Goal: Use online tool/utility: Utilize a website feature to perform a specific function

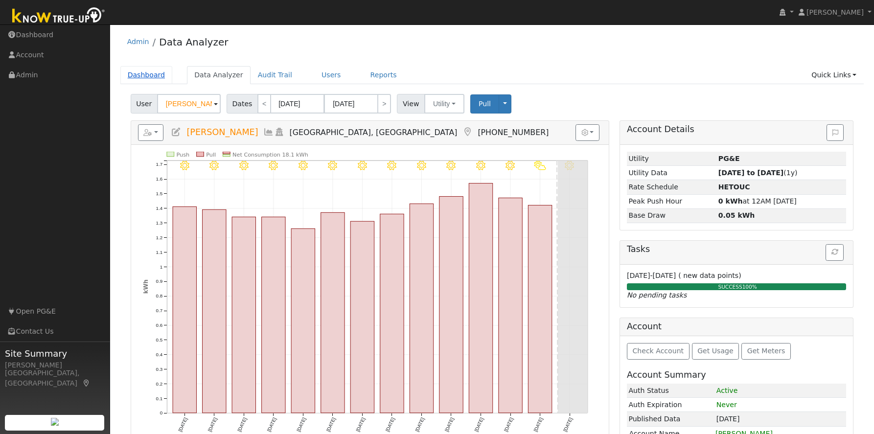
click at [144, 73] on link "Dashboard" at bounding box center [146, 75] width 52 height 18
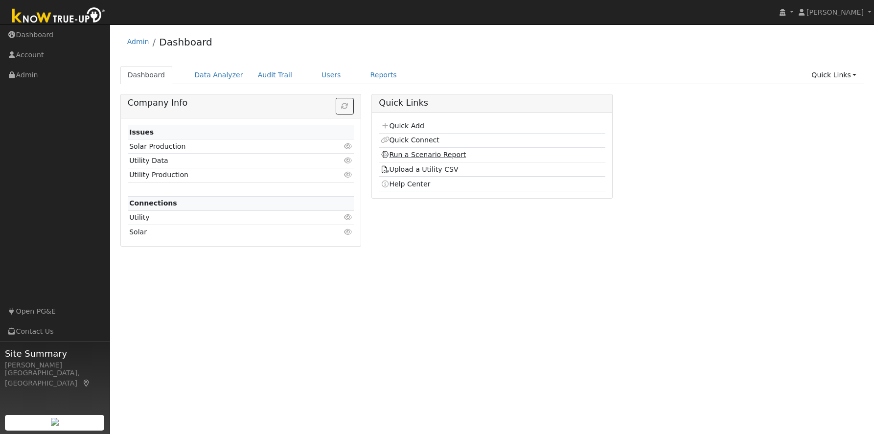
click at [417, 153] on link "Run a Scenario Report" at bounding box center [424, 155] width 86 height 8
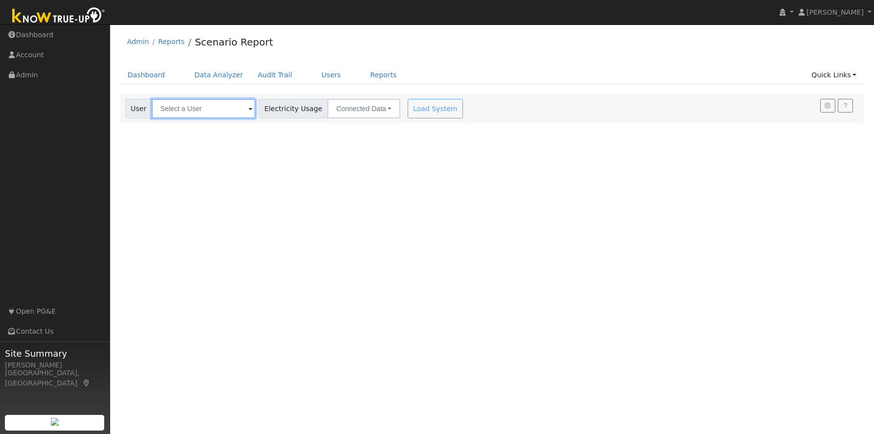
click at [214, 109] on input "text" at bounding box center [204, 109] width 104 height 20
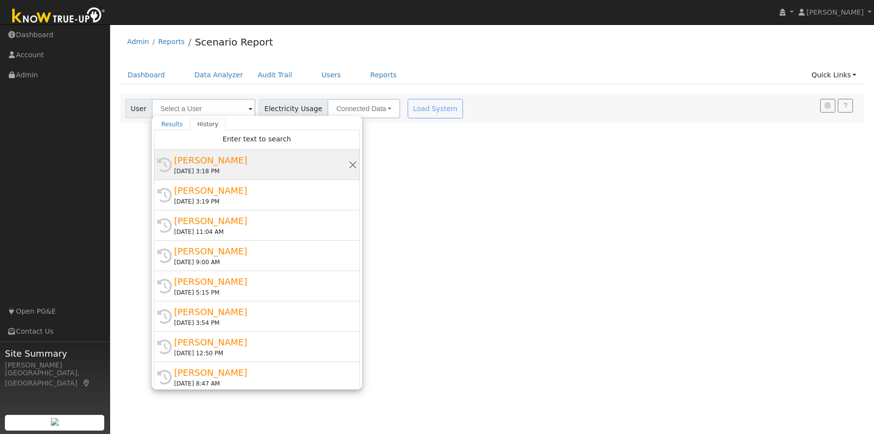
click at [202, 159] on div "[PERSON_NAME]" at bounding box center [261, 160] width 174 height 13
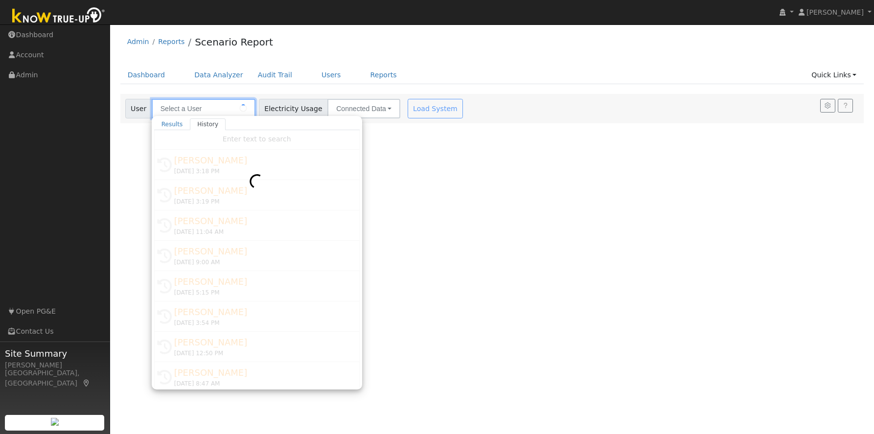
type input "[PERSON_NAME]"
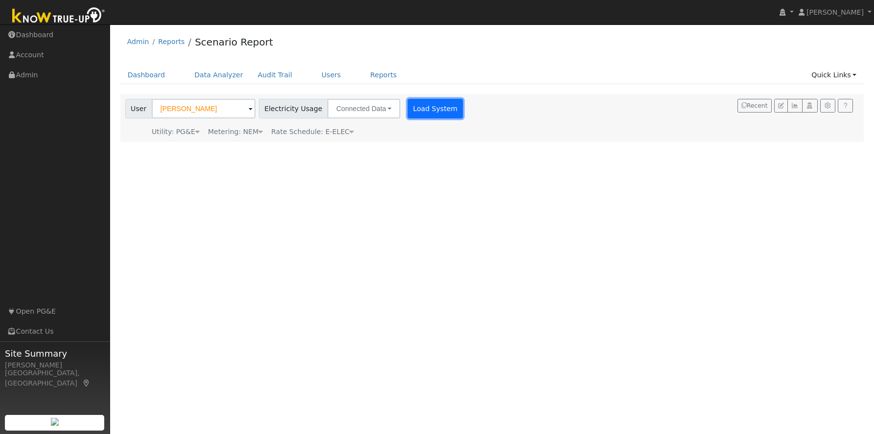
click at [432, 107] on button "Load System" at bounding box center [436, 109] width 56 height 20
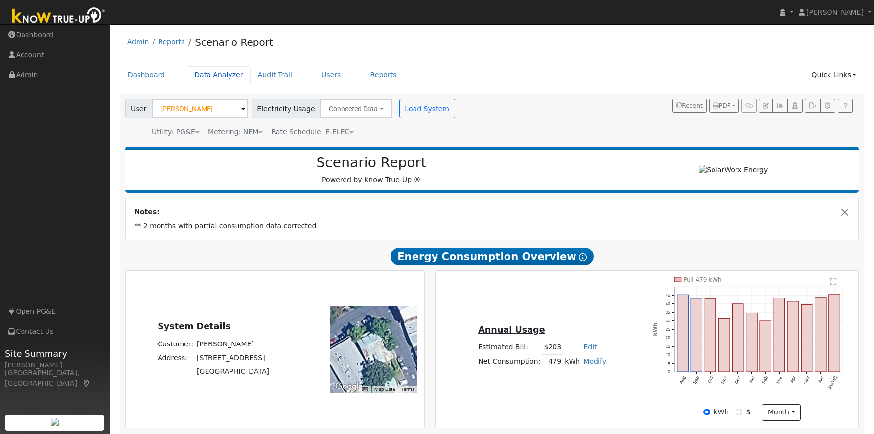
click at [217, 76] on link "Data Analyzer" at bounding box center [219, 75] width 64 height 18
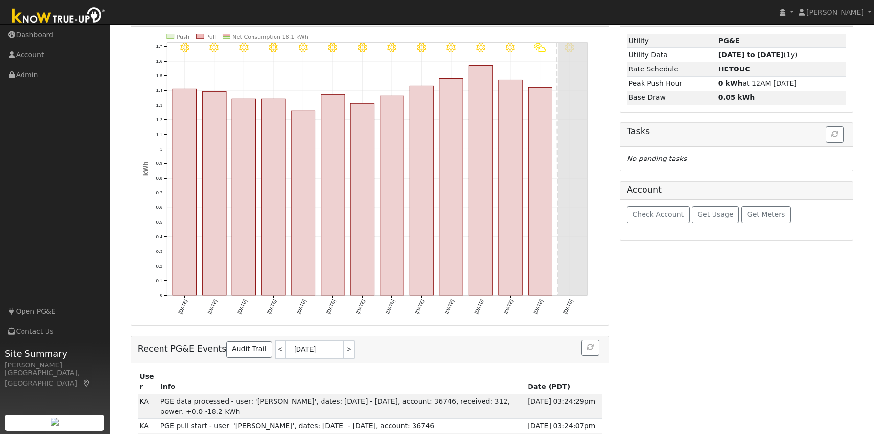
scroll to position [121, 0]
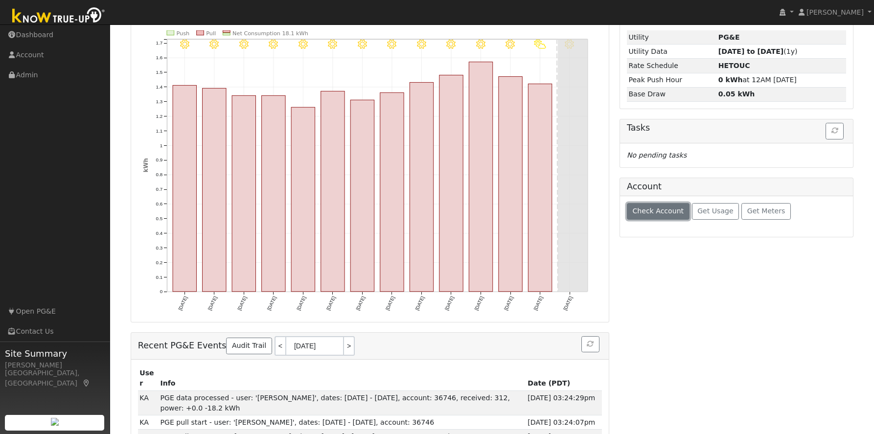
click at [656, 216] on button "Check Account" at bounding box center [658, 211] width 63 height 17
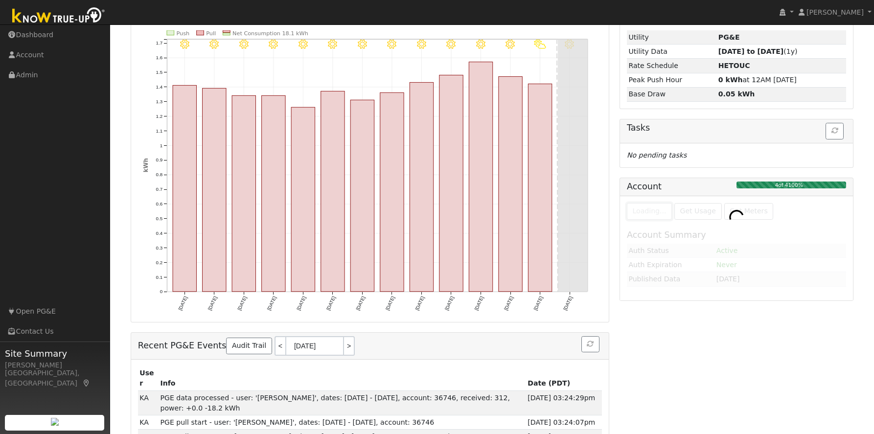
scroll to position [124, 0]
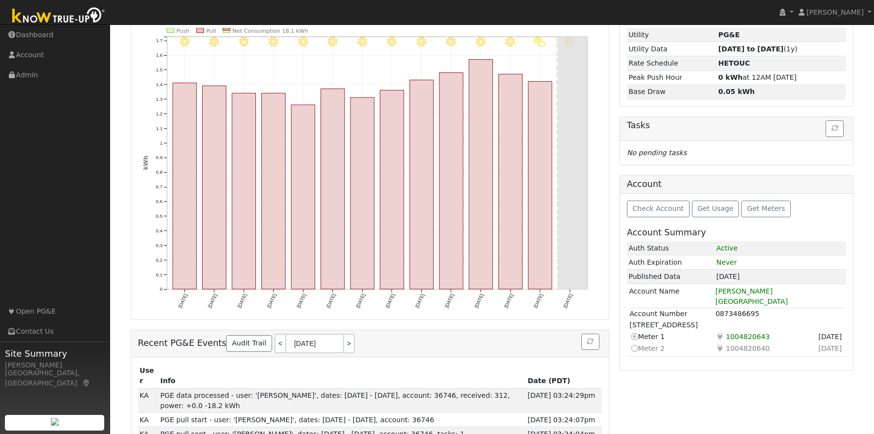
click at [635, 343] on icon at bounding box center [634, 348] width 9 height 10
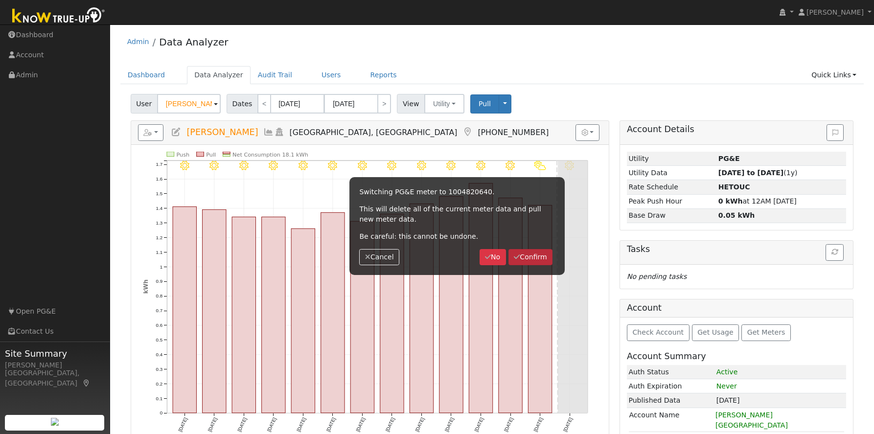
scroll to position [1, 0]
click at [534, 256] on button "Confirm" at bounding box center [531, 256] width 45 height 17
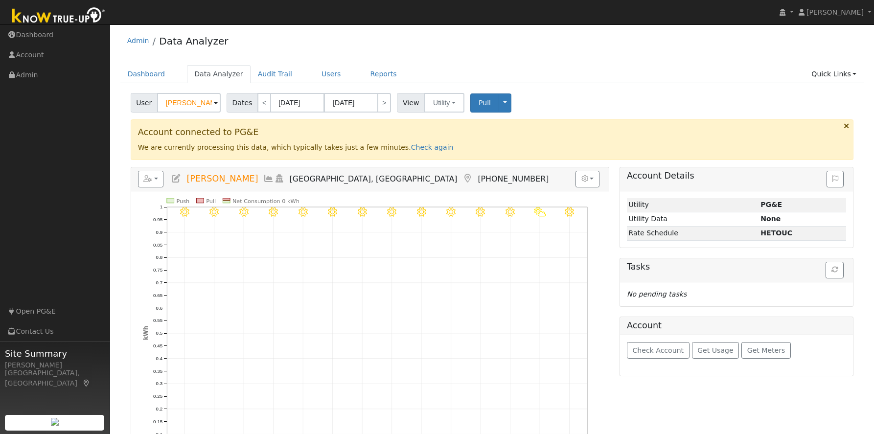
scroll to position [2, 0]
click at [150, 74] on link "Dashboard" at bounding box center [146, 73] width 52 height 18
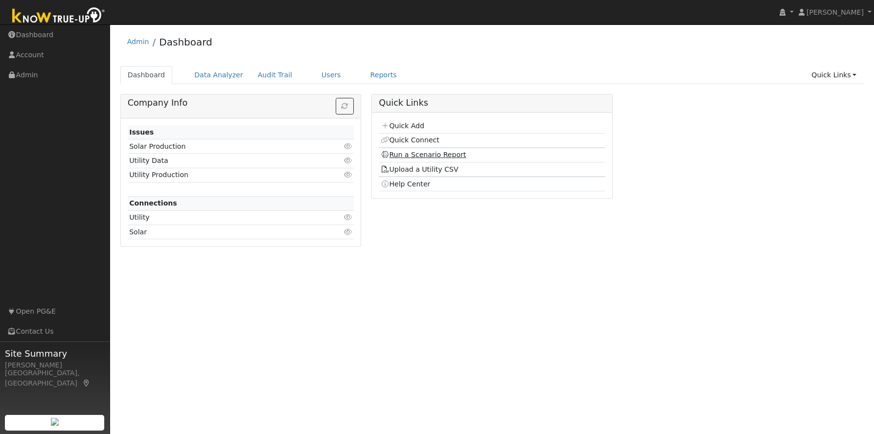
click at [436, 158] on link "Run a Scenario Report" at bounding box center [424, 155] width 86 height 8
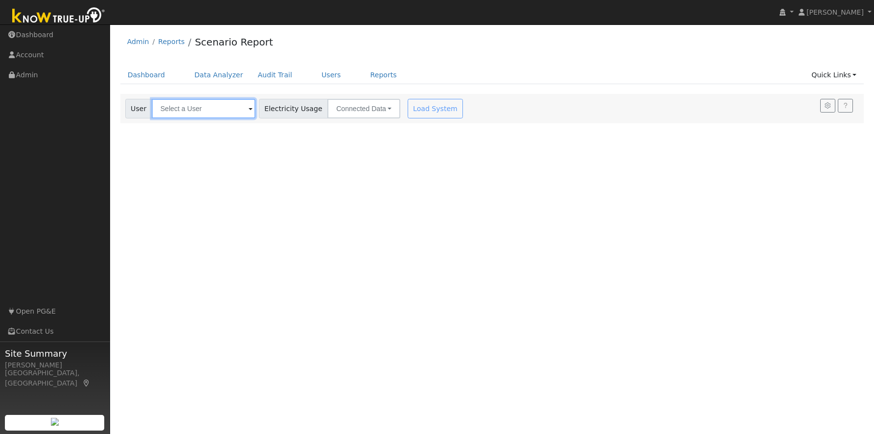
click at [203, 112] on input "text" at bounding box center [204, 109] width 104 height 20
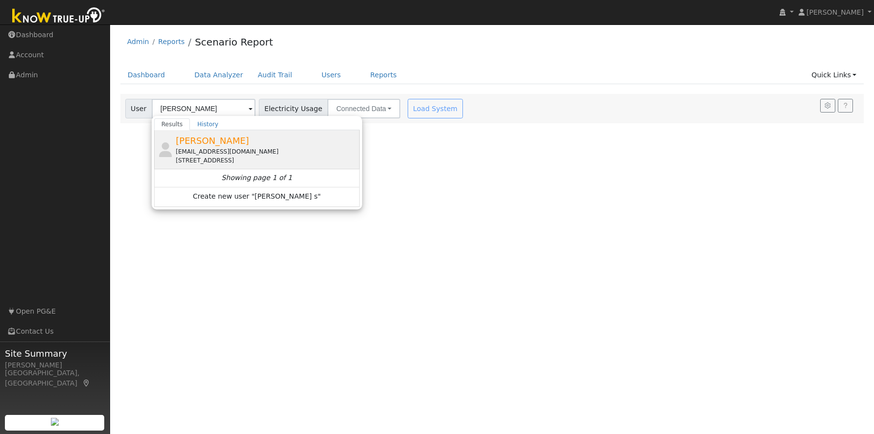
click at [195, 147] on div "[EMAIL_ADDRESS][DOMAIN_NAME]" at bounding box center [267, 151] width 182 height 9
type input "[PERSON_NAME]"
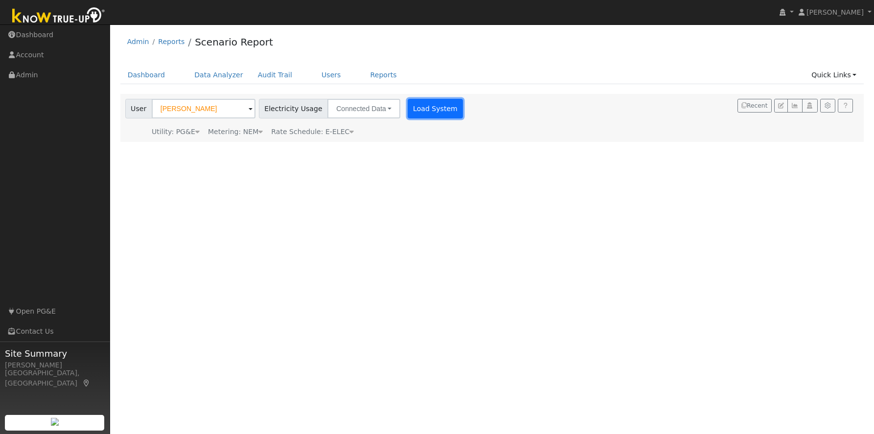
click at [419, 109] on button "Load System" at bounding box center [436, 109] width 56 height 20
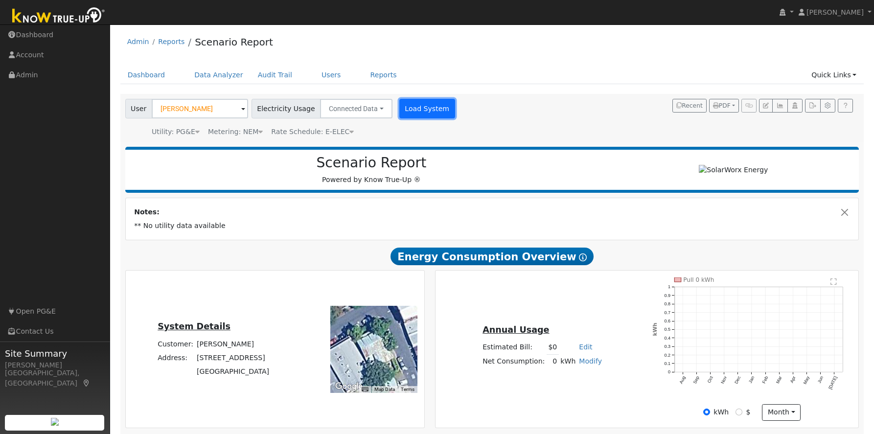
click at [411, 107] on button "Load System" at bounding box center [427, 109] width 56 height 20
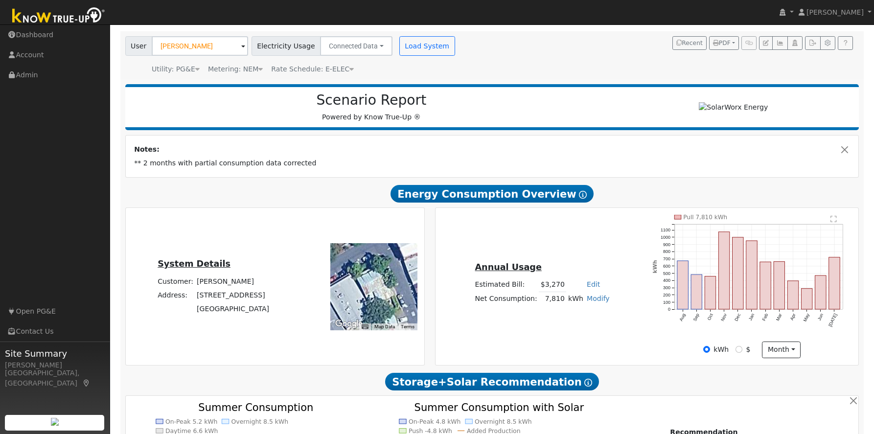
scroll to position [100, 0]
